Goal: Task Accomplishment & Management: Manage account settings

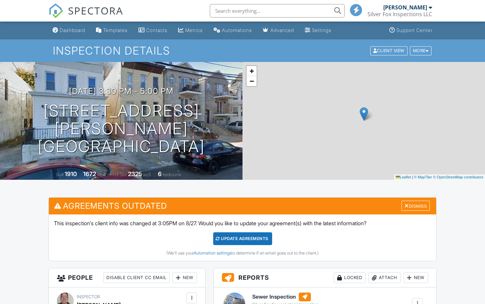
scroll to position [78, 0]
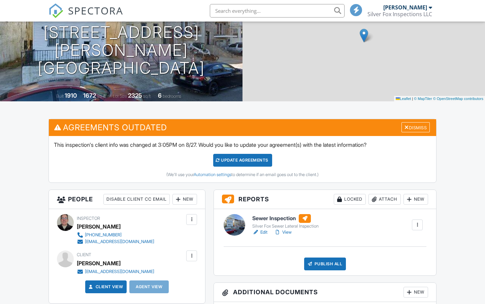
click at [253, 157] on div "Update Agreements" at bounding box center [242, 160] width 59 height 13
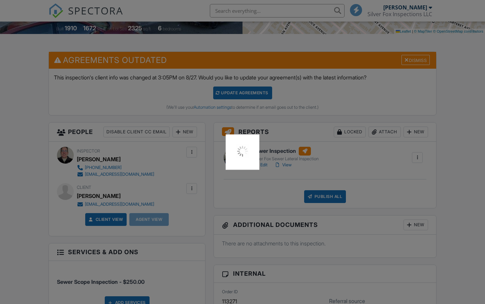
scroll to position [157, 0]
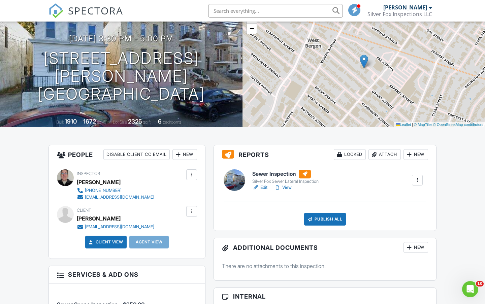
scroll to position [67, 0]
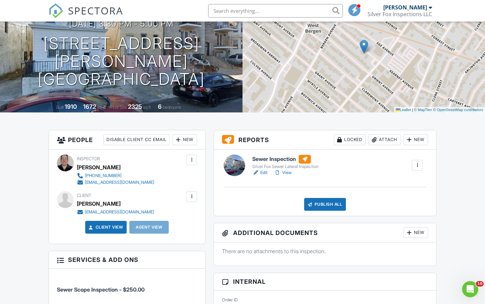
click at [277, 159] on h6 "Sewer Inspection" at bounding box center [285, 159] width 66 height 9
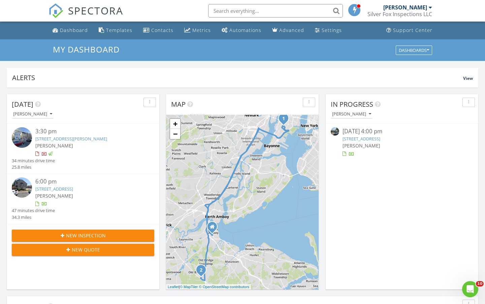
click at [72, 142] on div "[PERSON_NAME]" at bounding box center [88, 145] width 107 height 7
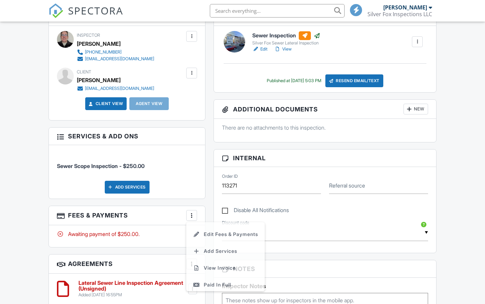
scroll to position [191, 0]
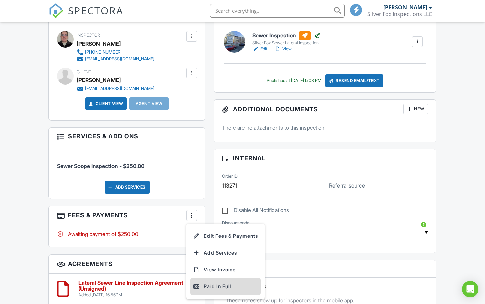
click at [215, 287] on div "Paid In Full" at bounding box center [225, 287] width 65 height 8
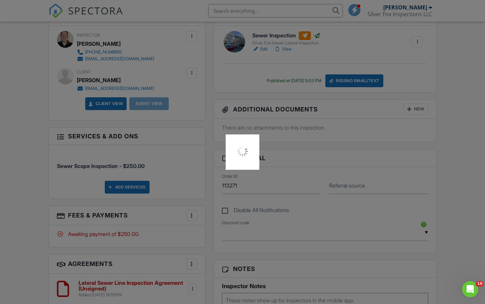
scroll to position [0, 0]
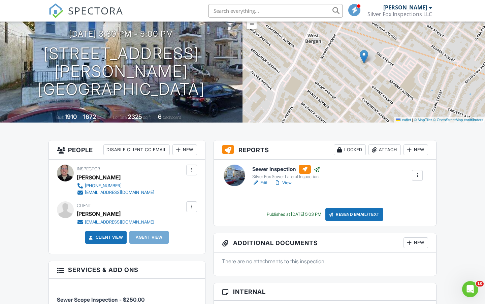
scroll to position [34, 0]
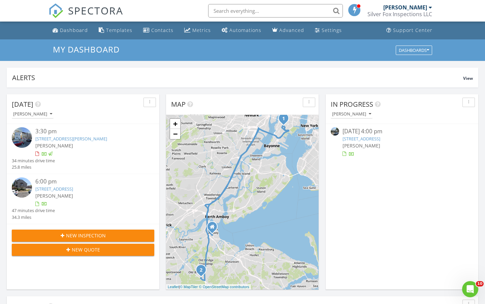
click at [417, 13] on div "Silver Fox Inspections LLC" at bounding box center [399, 14] width 65 height 7
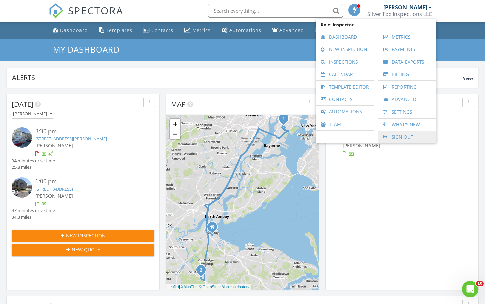
click at [406, 139] on link "Sign Out" at bounding box center [408, 137] width 52 height 12
